Goal: Task Accomplishment & Management: Use online tool/utility

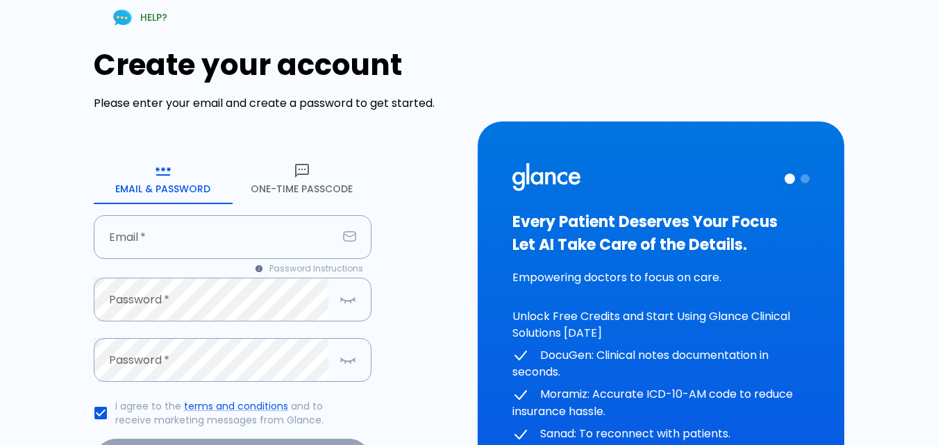
click at [279, 181] on button "One-Time Passcode" at bounding box center [302, 179] width 139 height 50
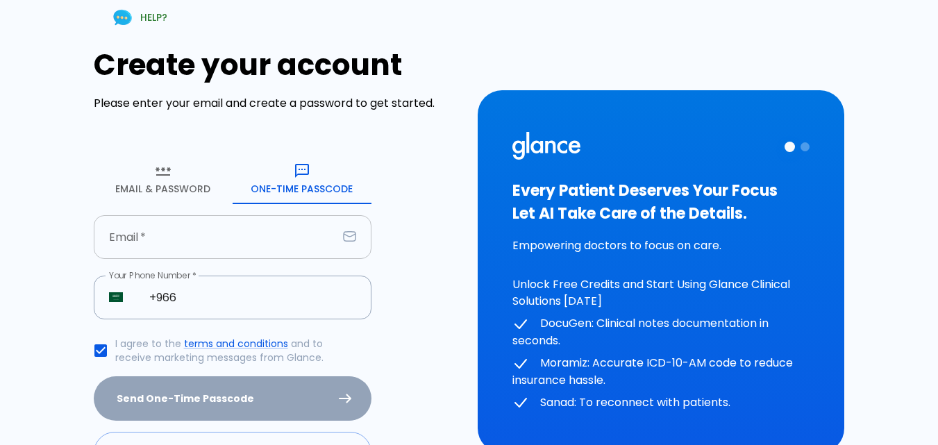
click at [192, 245] on input "text" at bounding box center [216, 237] width 244 height 44
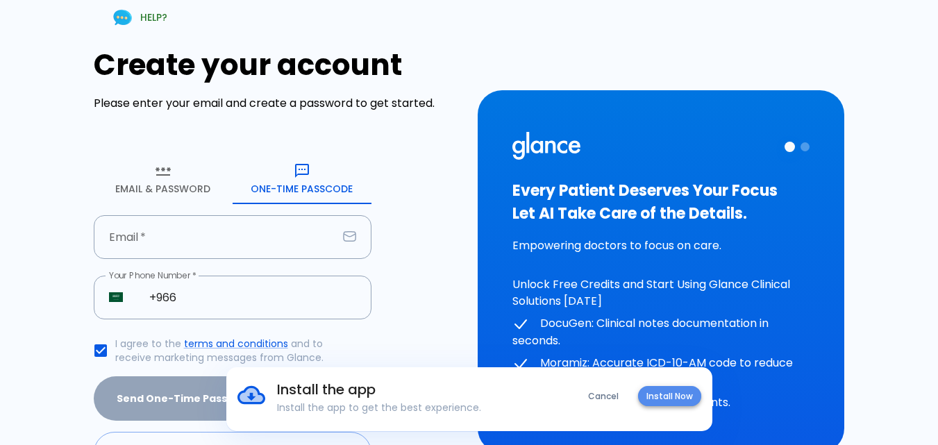
click at [672, 400] on button "Install Now" at bounding box center [669, 396] width 63 height 20
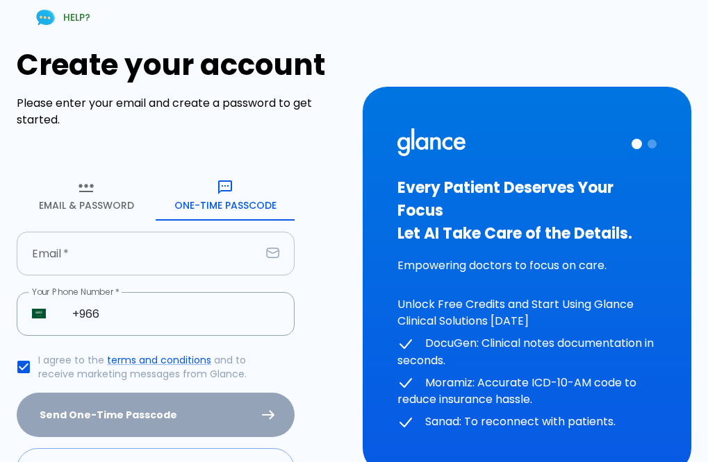
click at [87, 262] on input "text" at bounding box center [139, 254] width 244 height 44
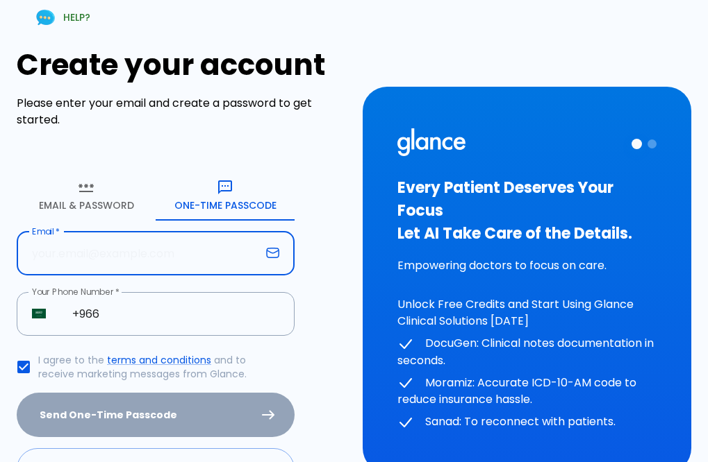
type input "A"
type input "[EMAIL_ADDRESS][DOMAIN_NAME]"
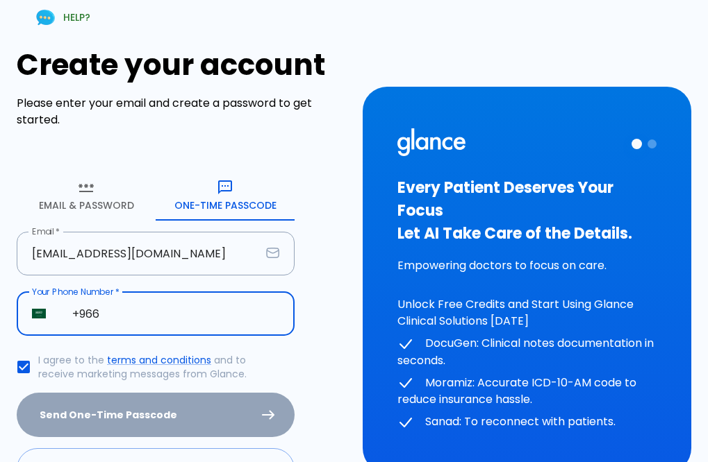
click at [135, 316] on input "+966" at bounding box center [175, 314] width 237 height 44
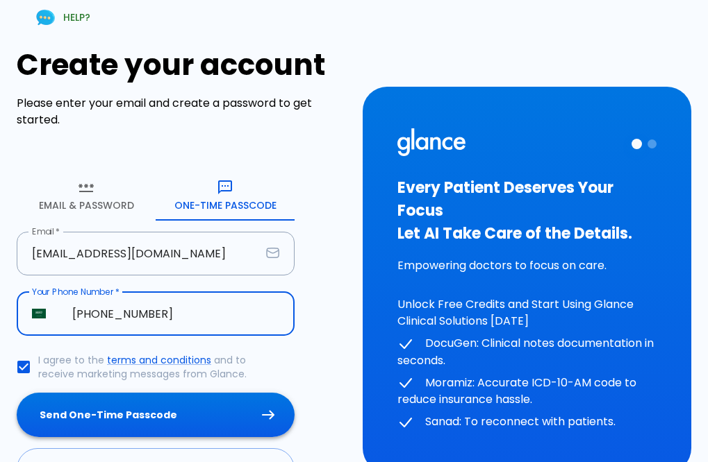
type input "[PHONE_NUMBER]"
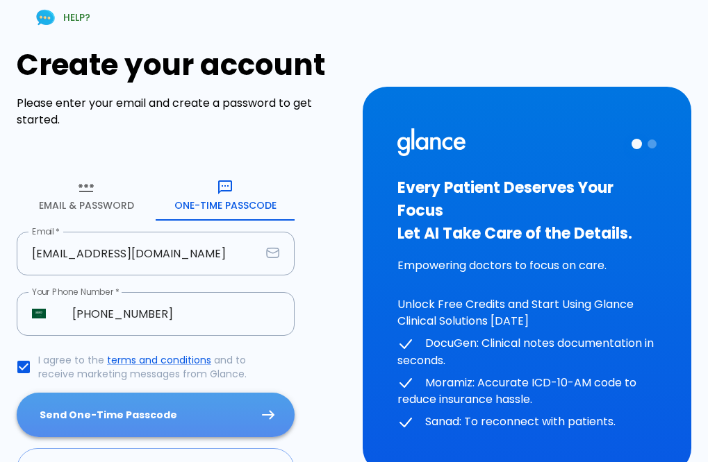
click at [142, 422] on button "Send One-Time Passcode" at bounding box center [156, 415] width 278 height 45
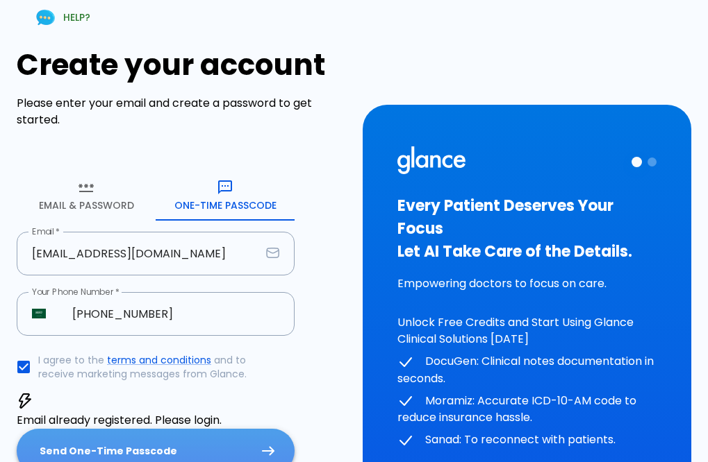
click at [101, 440] on button "Send One-Time Passcode" at bounding box center [156, 451] width 278 height 45
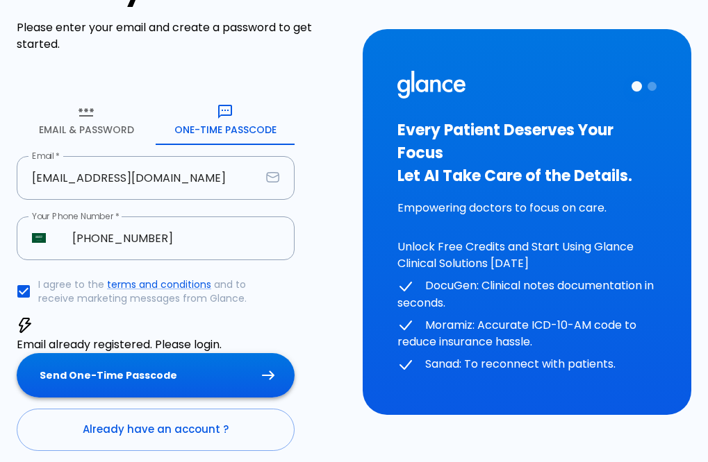
scroll to position [119, 0]
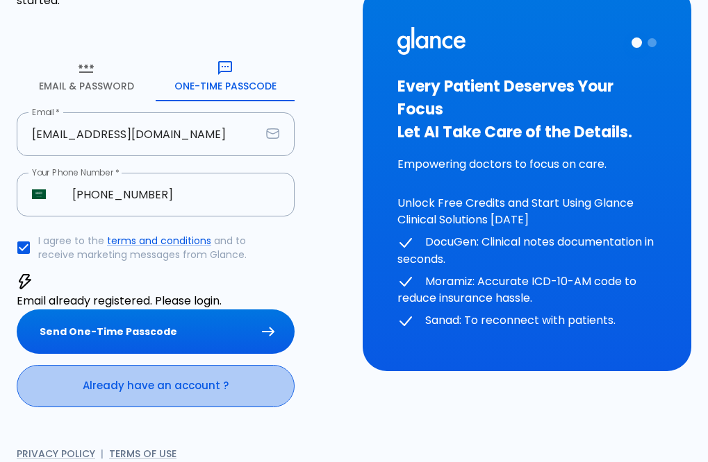
click at [150, 372] on link "Already have an account ?" at bounding box center [156, 386] width 278 height 42
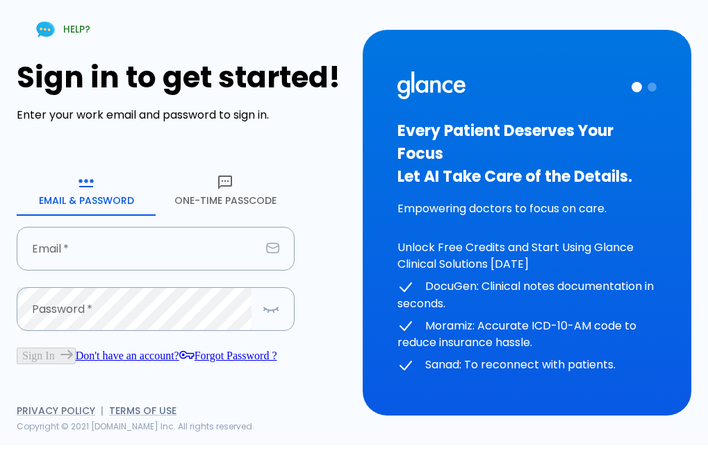
click at [212, 181] on button "One-Time Passcode" at bounding box center [225, 191] width 139 height 50
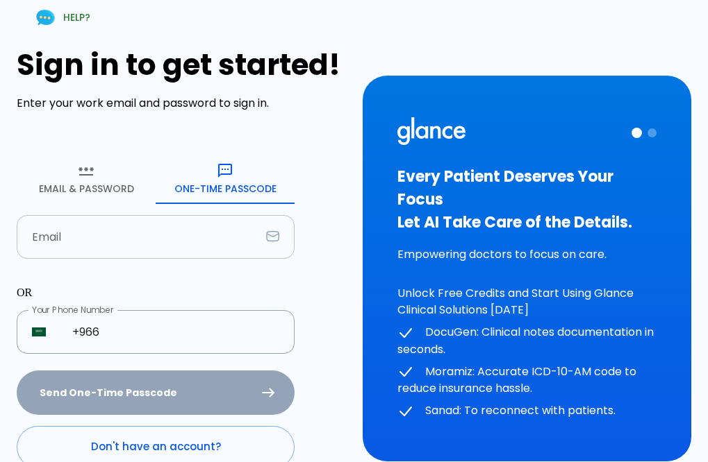
click at [62, 238] on input "text" at bounding box center [139, 237] width 244 height 44
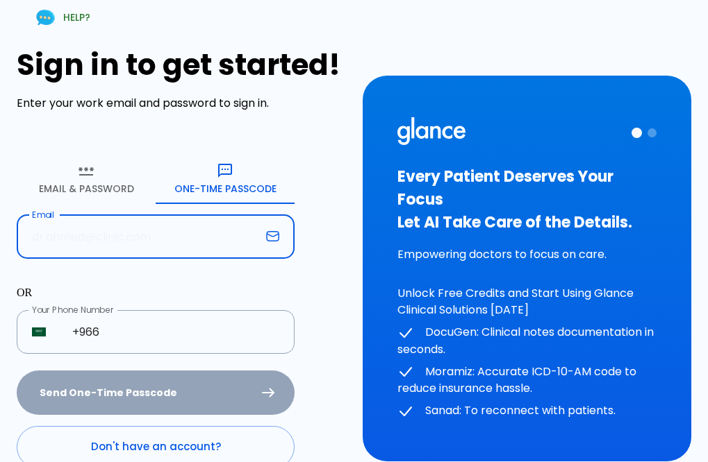
type input "[EMAIL_ADDRESS][DOMAIN_NAME]"
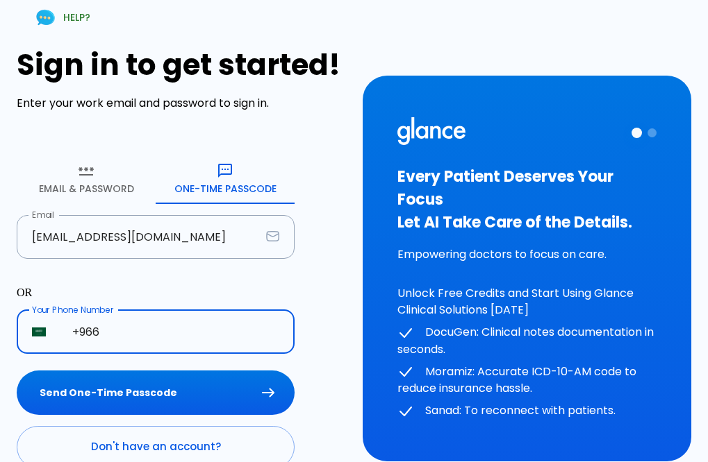
click at [122, 322] on input "+966" at bounding box center [175, 332] width 237 height 44
type input "[PHONE_NUMBER]"
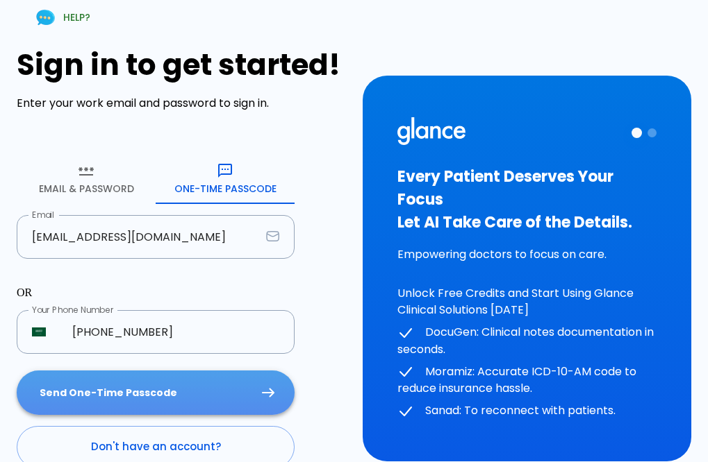
click at [151, 384] on button "Send One-Time Passcode" at bounding box center [156, 393] width 278 height 45
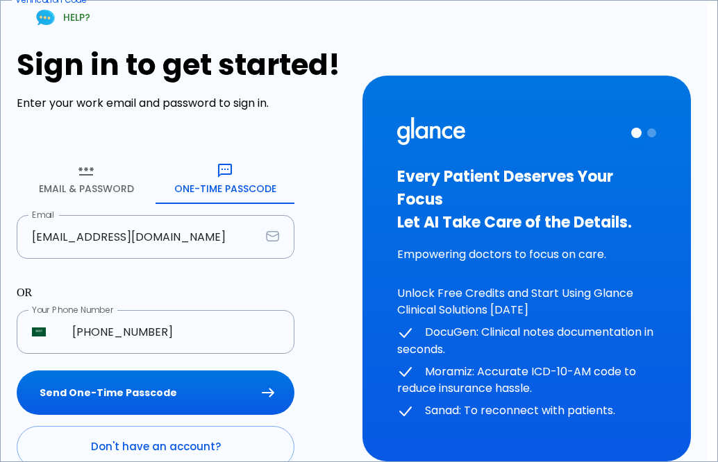
type input "5 3 9 7 4 2"
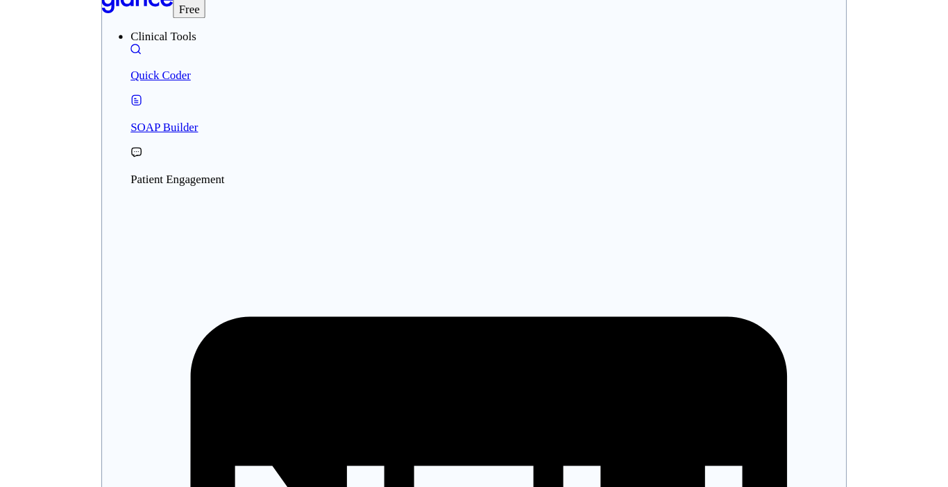
scroll to position [33, 0]
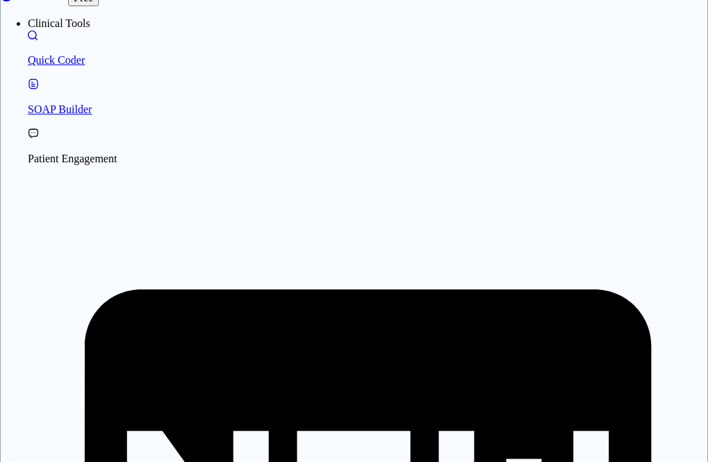
drag, startPoint x: 410, startPoint y: 360, endPoint x: 433, endPoint y: 346, distance: 27.7
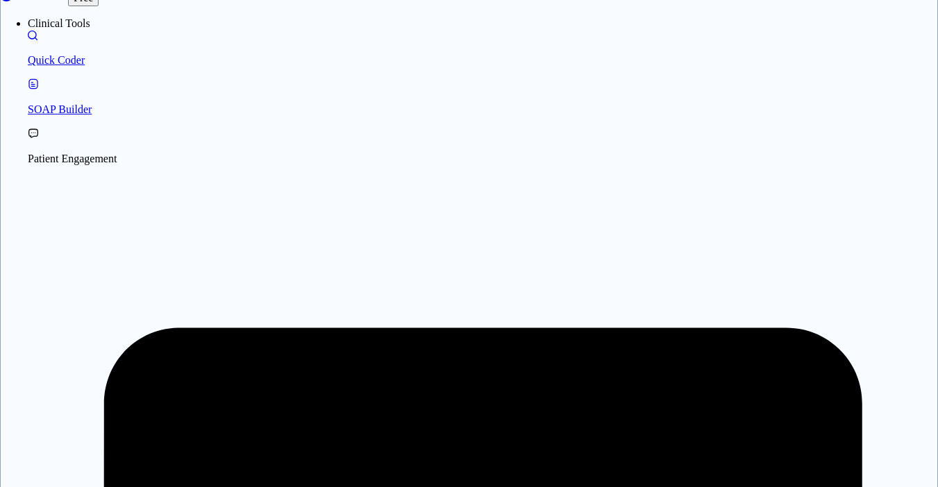
type textarea "fever"
click at [342, 394] on div "Clears all inputs and results." at bounding box center [324, 400] width 126 height 12
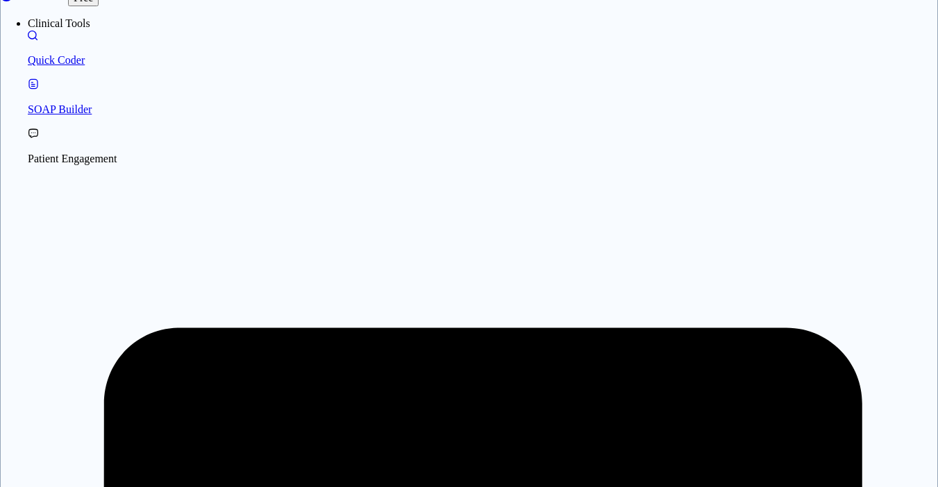
drag, startPoint x: 579, startPoint y: 390, endPoint x: 627, endPoint y: 398, distance: 48.5
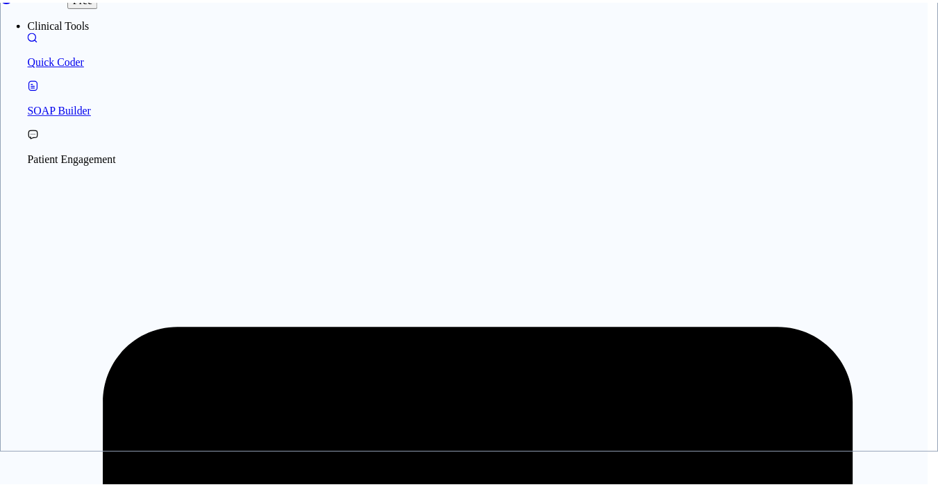
scroll to position [242, 0]
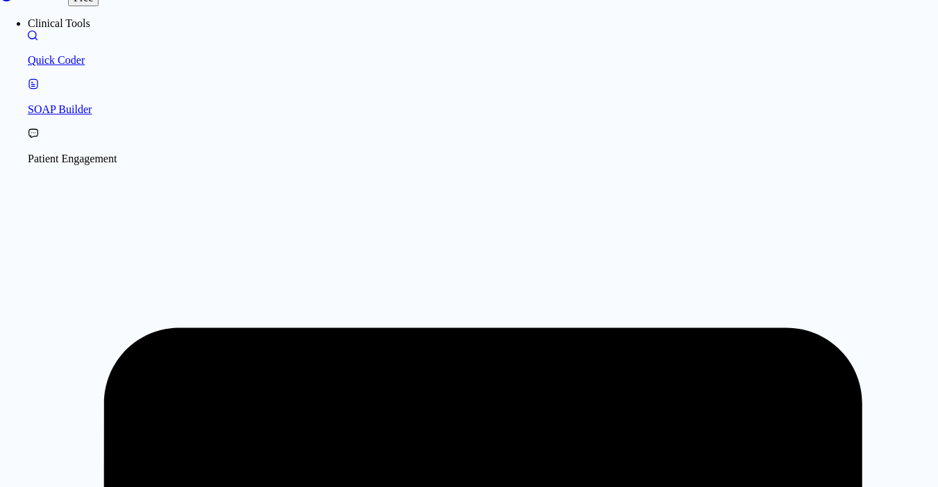
type textarea "35 f"
type textarea "• fever"
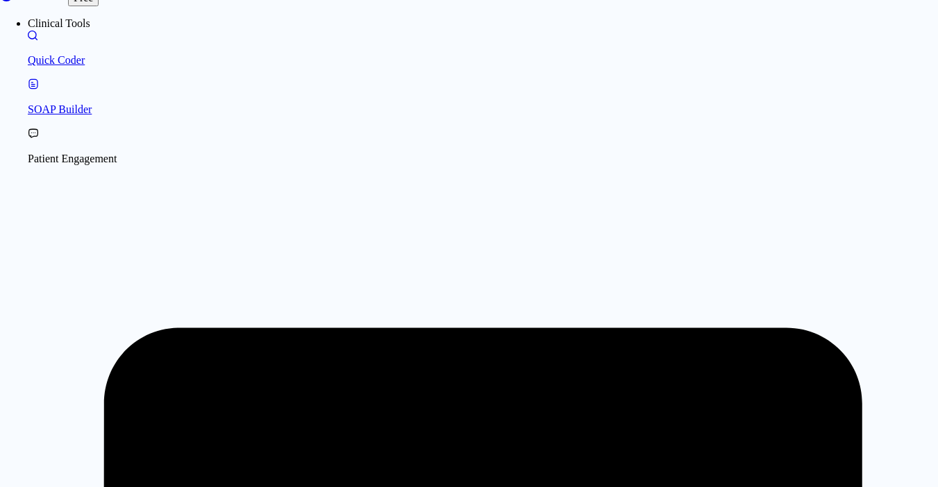
scroll to position [58, 0]
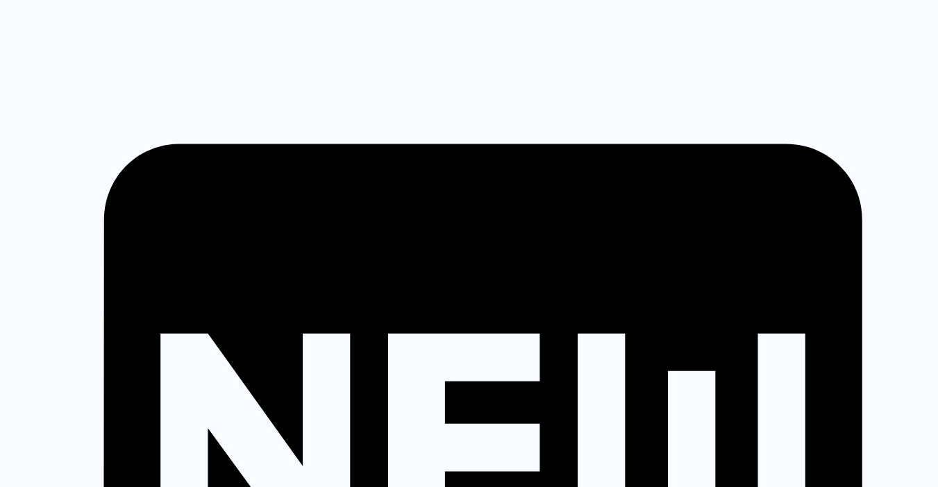
scroll to position [232, 0]
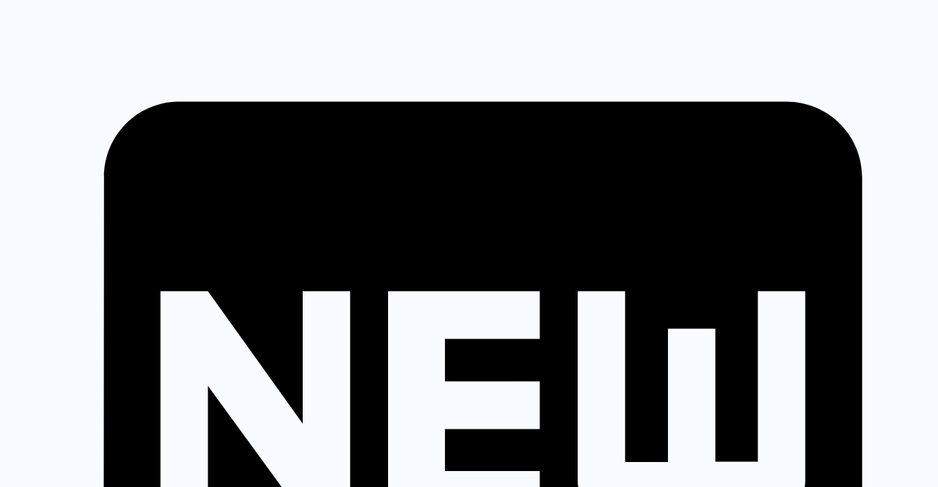
scroll to position [285, 0]
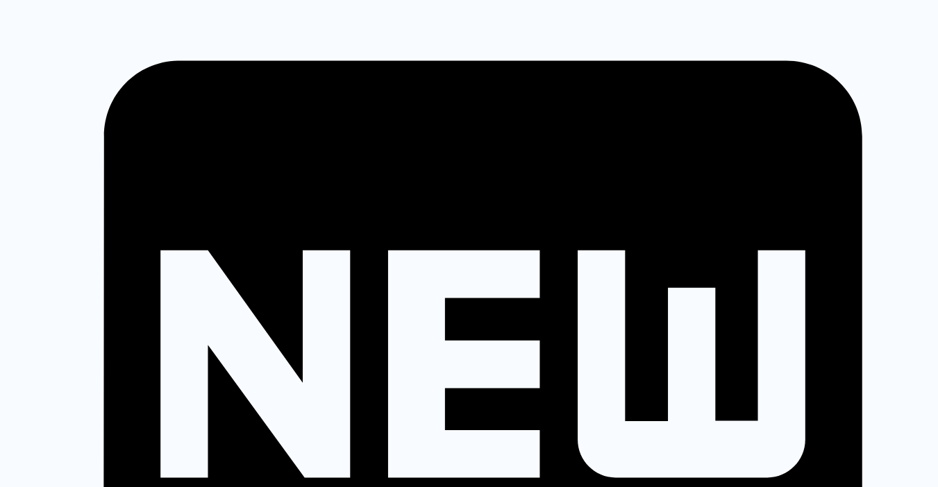
scroll to position [306, 0]
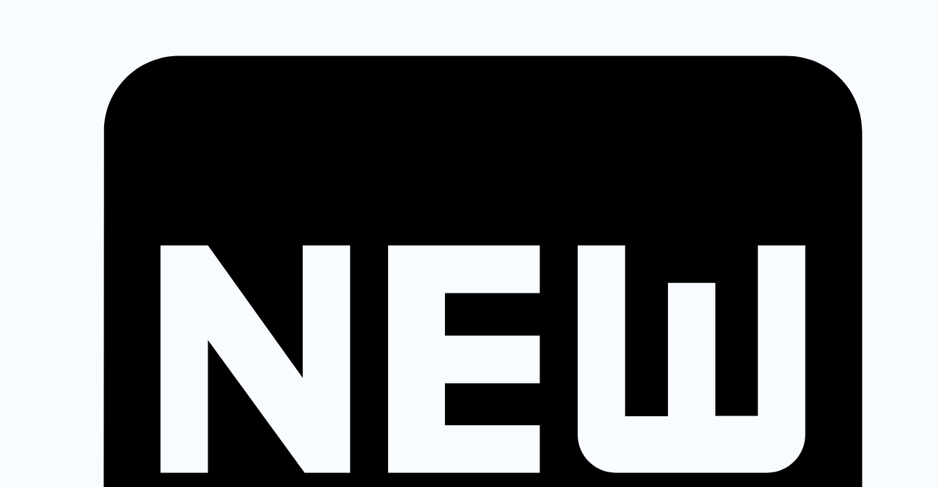
type textarea "/"
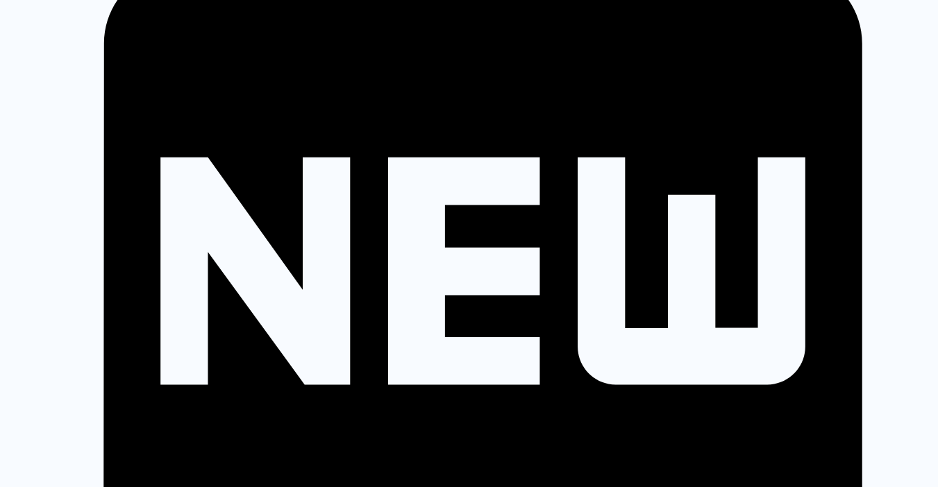
scroll to position [401, 0]
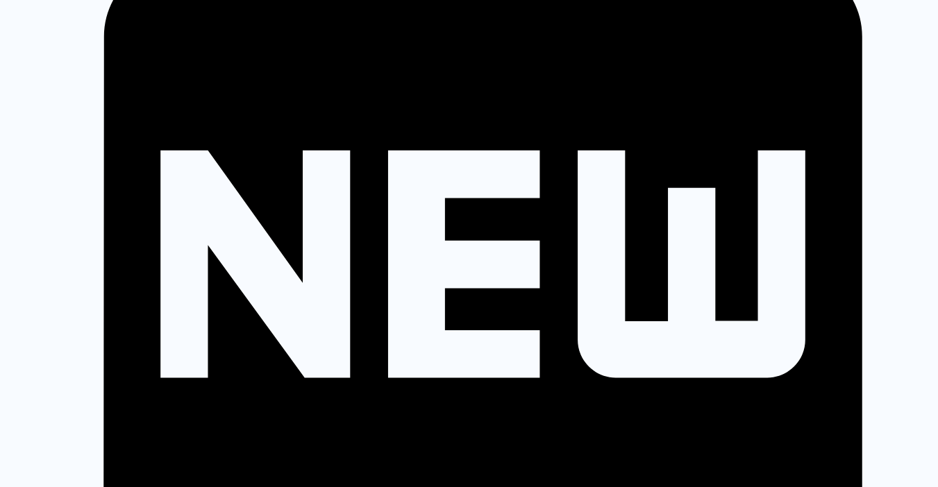
type textarea "• [MEDICAL_DATA] dose: •"
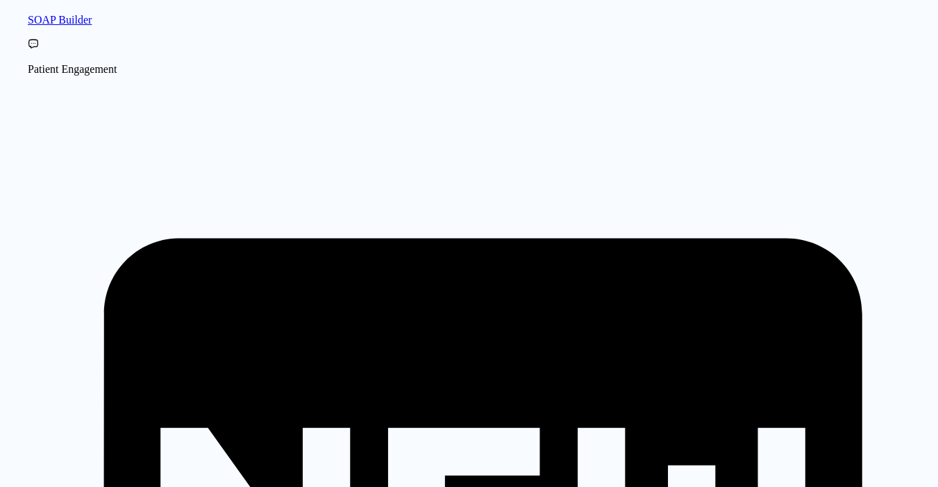
scroll to position [0, 0]
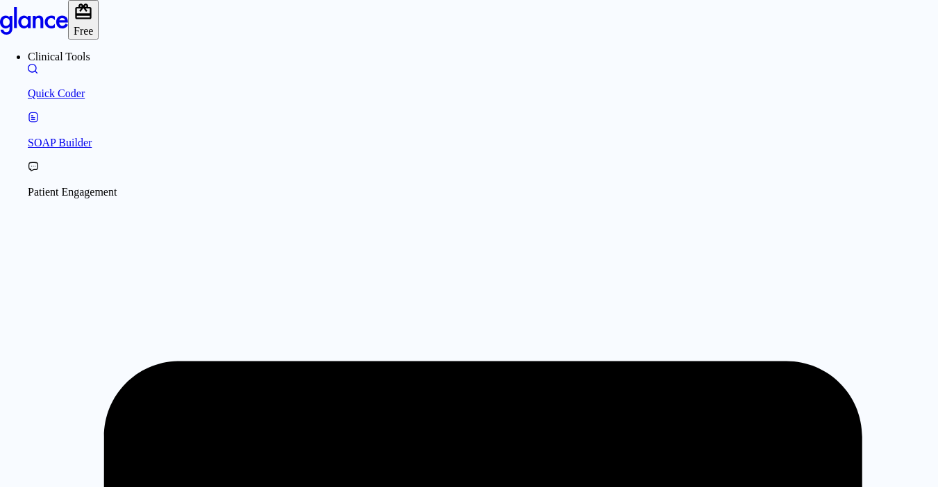
scroll to position [33, 0]
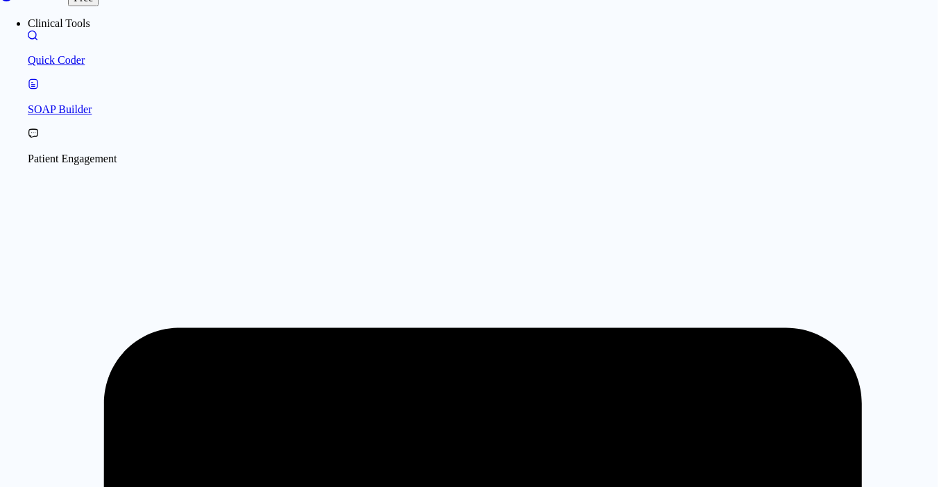
drag, startPoint x: 395, startPoint y: 181, endPoint x: 403, endPoint y: 171, distance: 12.8
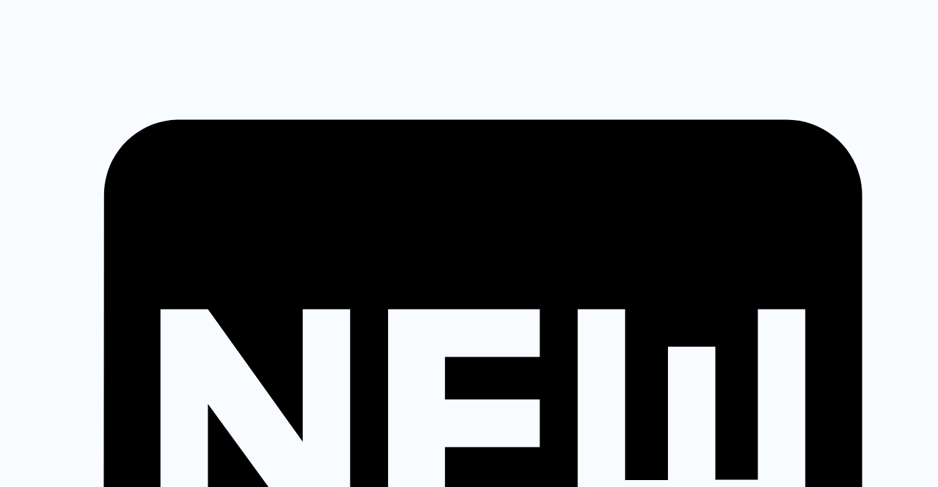
scroll to position [103, 0]
